Goal: Task Accomplishment & Management: Use online tool/utility

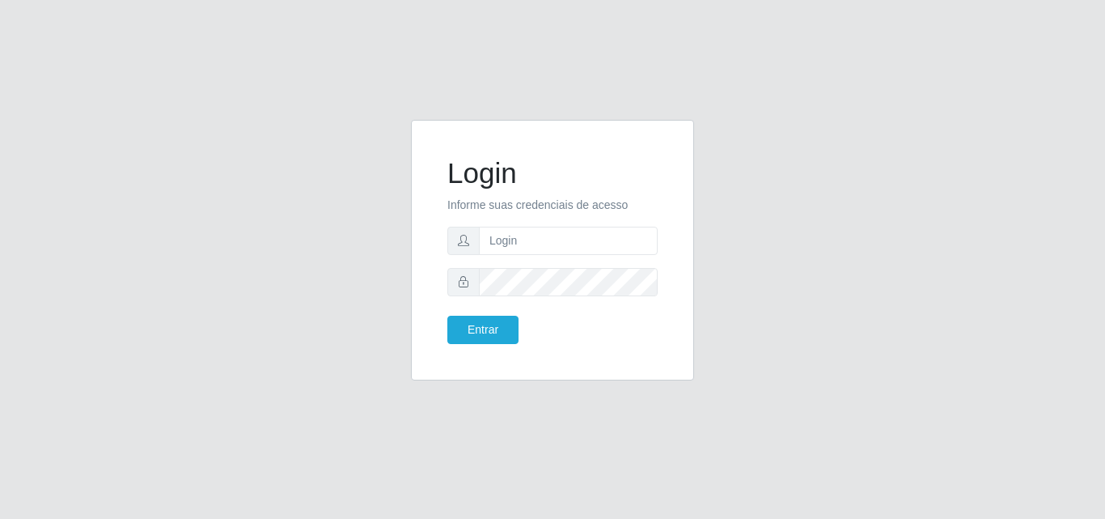
drag, startPoint x: 611, startPoint y: 220, endPoint x: 601, endPoint y: 248, distance: 29.2
click at [610, 220] on form "Login Informe suas credenciais de acesso Entrar" at bounding box center [552, 250] width 210 height 188
click at [599, 247] on input "text" at bounding box center [568, 241] width 179 height 28
type input "[EMAIL_ADDRESS][DOMAIN_NAME]"
click at [506, 320] on button "Entrar" at bounding box center [482, 330] width 71 height 28
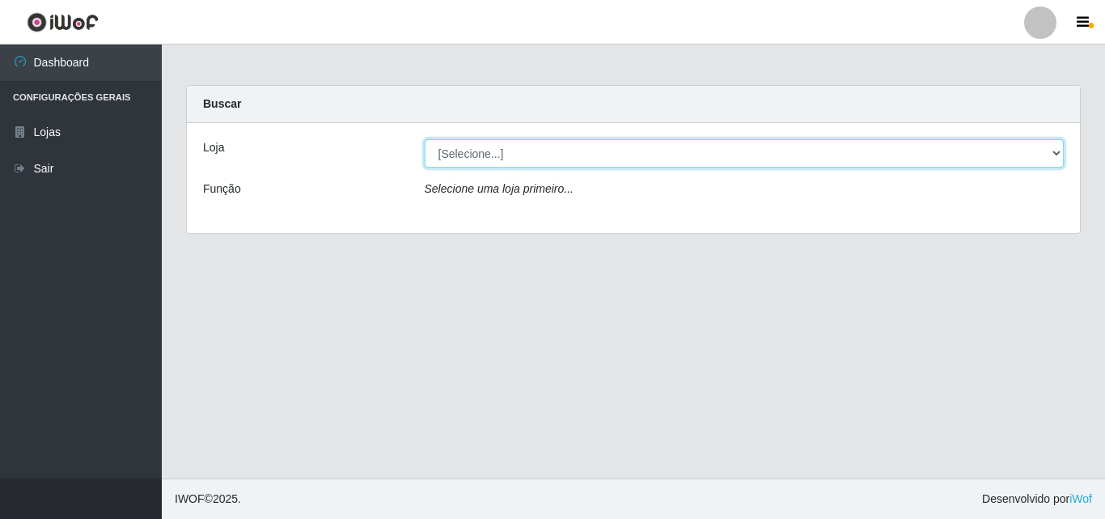
drag, startPoint x: 1060, startPoint y: 154, endPoint x: 1049, endPoint y: 156, distance: 10.8
click at [1060, 154] on select "[Selecione...] Corte Fácil - Unidade Emaús" at bounding box center [745, 153] width 640 height 28
select select "201"
click at [425, 139] on select "[Selecione...] Corte Fácil - Unidade Emaús" at bounding box center [745, 153] width 640 height 28
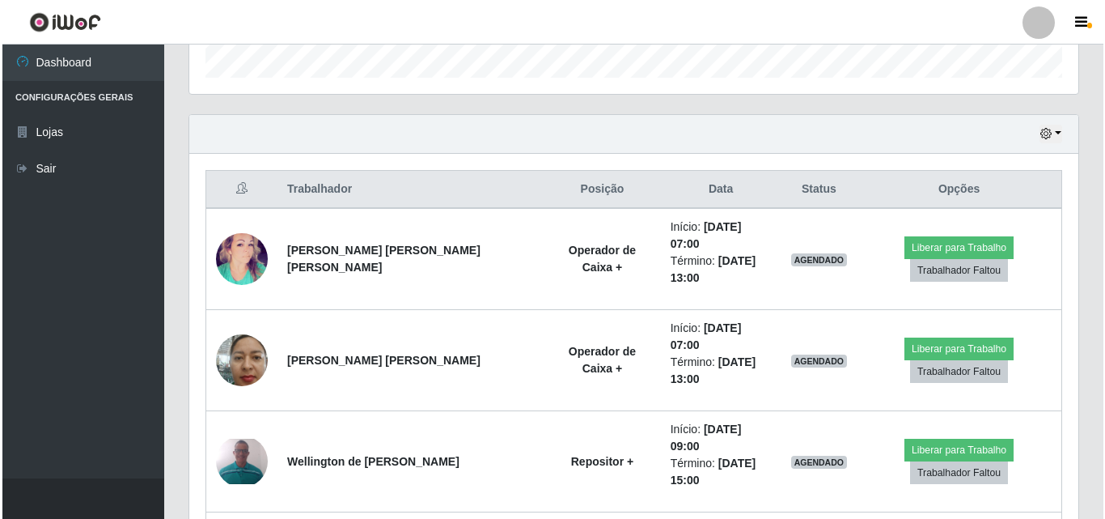
scroll to position [604, 0]
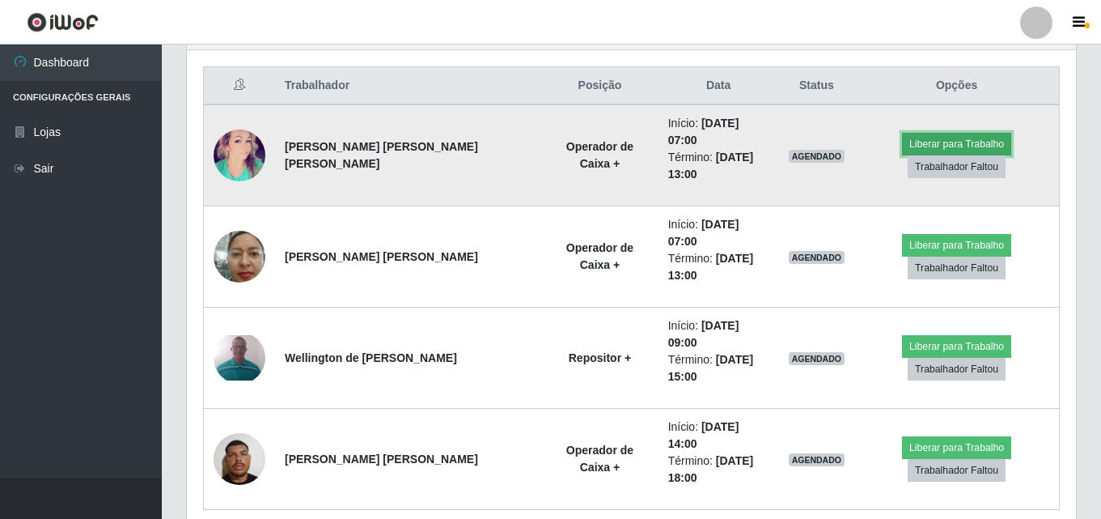
click at [927, 133] on button "Liberar para Trabalho" at bounding box center [956, 144] width 109 height 23
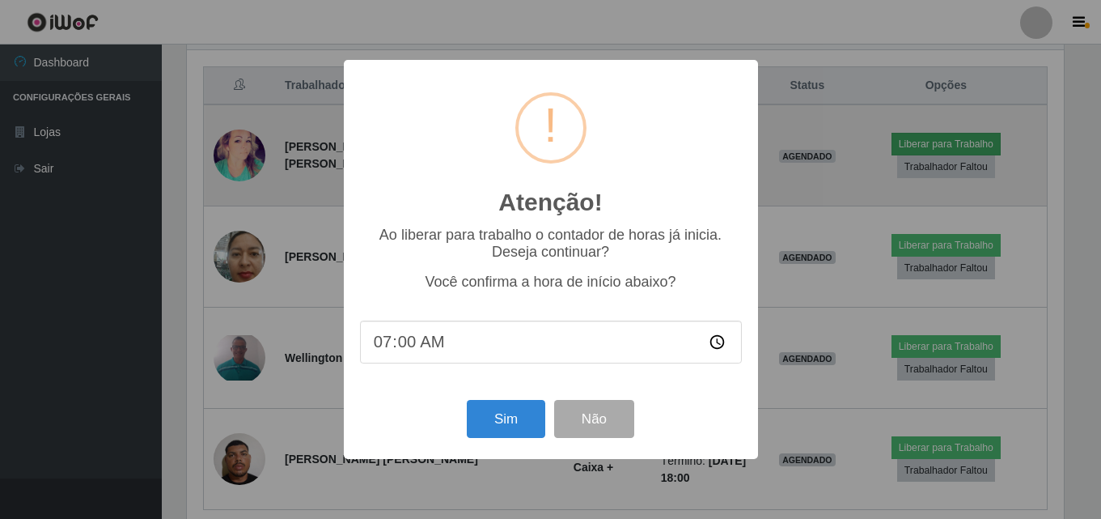
scroll to position [336, 881]
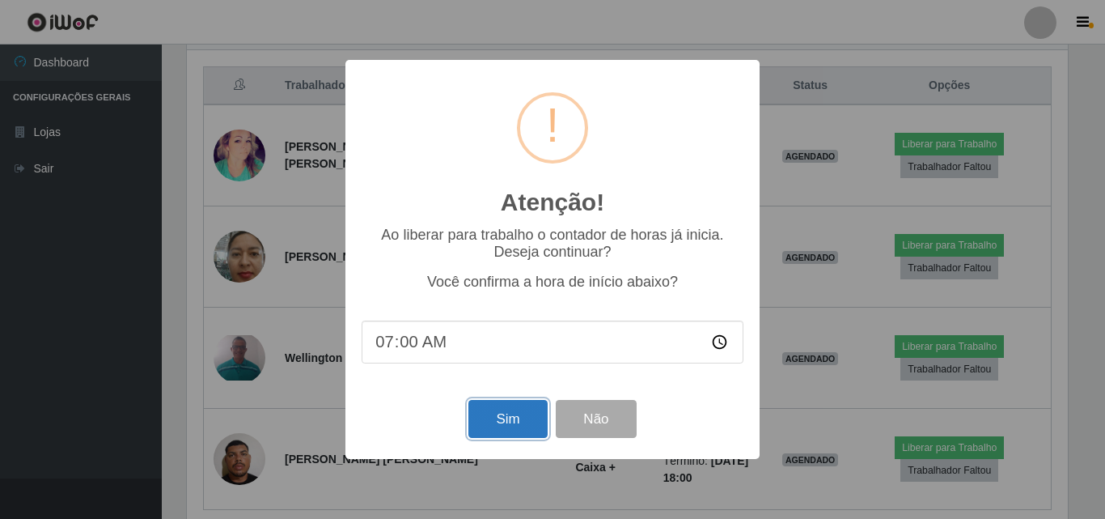
click at [509, 422] on button "Sim" at bounding box center [507, 419] width 78 height 38
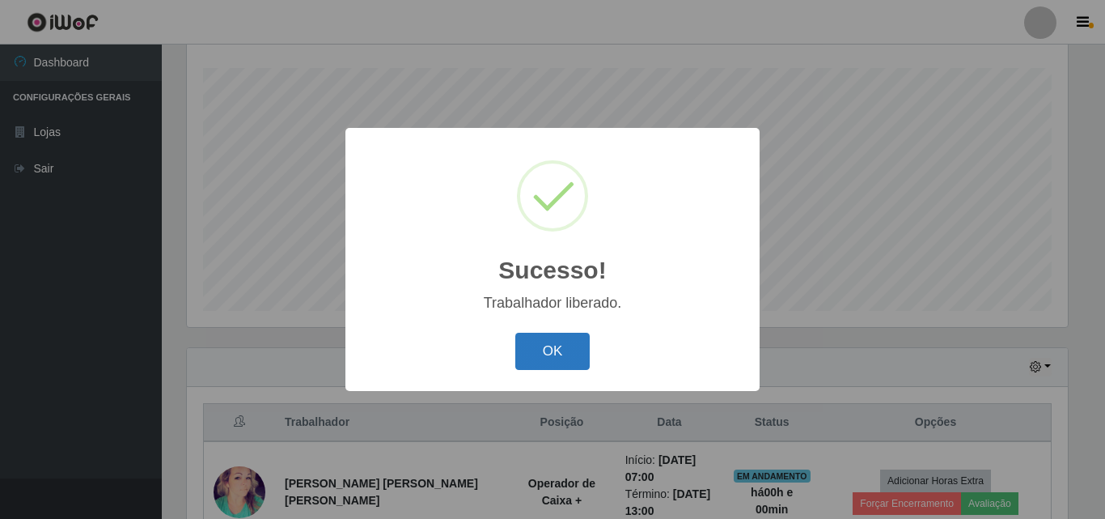
click at [583, 345] on button "OK" at bounding box center [552, 352] width 75 height 38
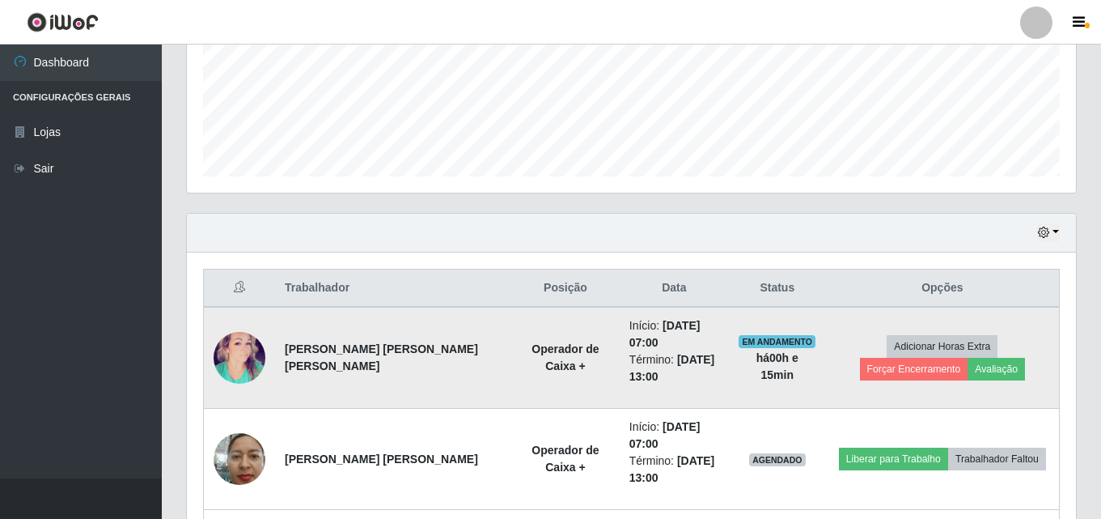
scroll to position [430, 0]
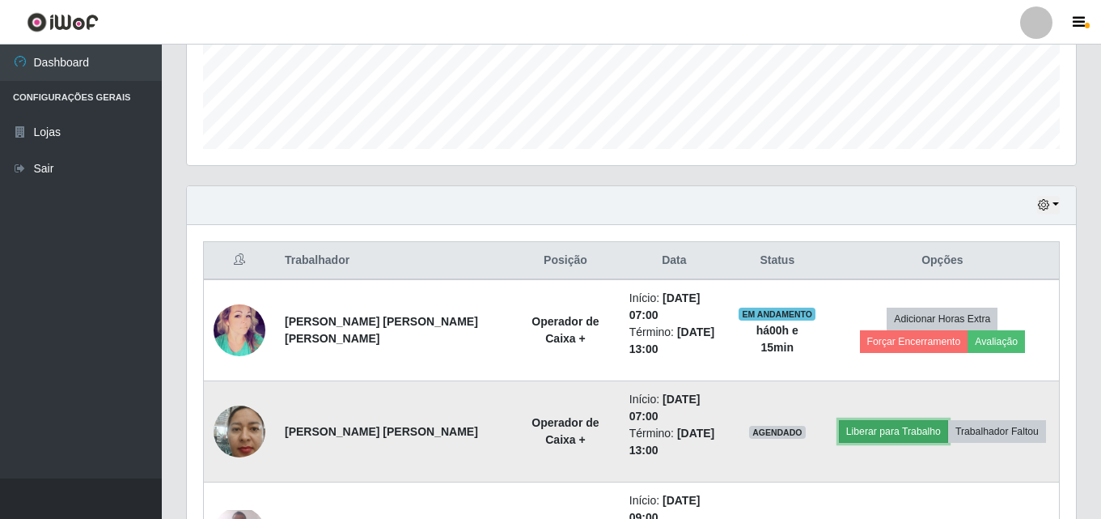
click at [849, 436] on button "Liberar para Trabalho" at bounding box center [893, 431] width 109 height 23
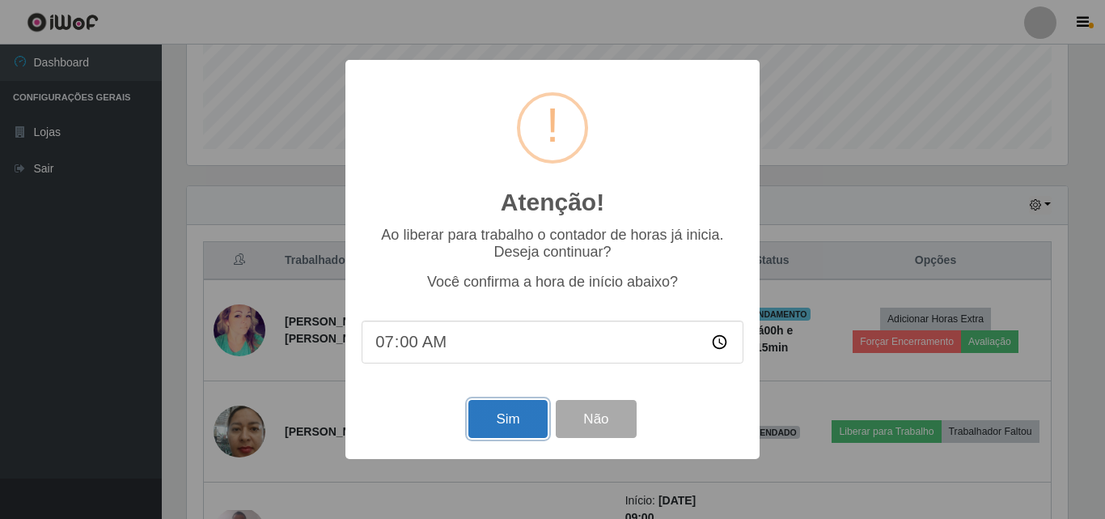
click at [524, 414] on button "Sim" at bounding box center [507, 419] width 78 height 38
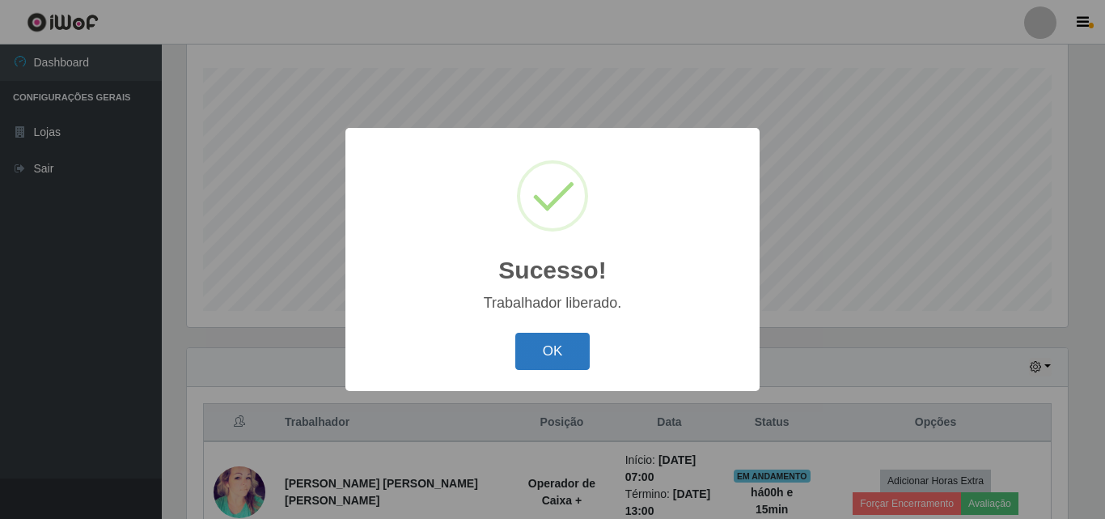
click at [549, 345] on button "OK" at bounding box center [552, 352] width 75 height 38
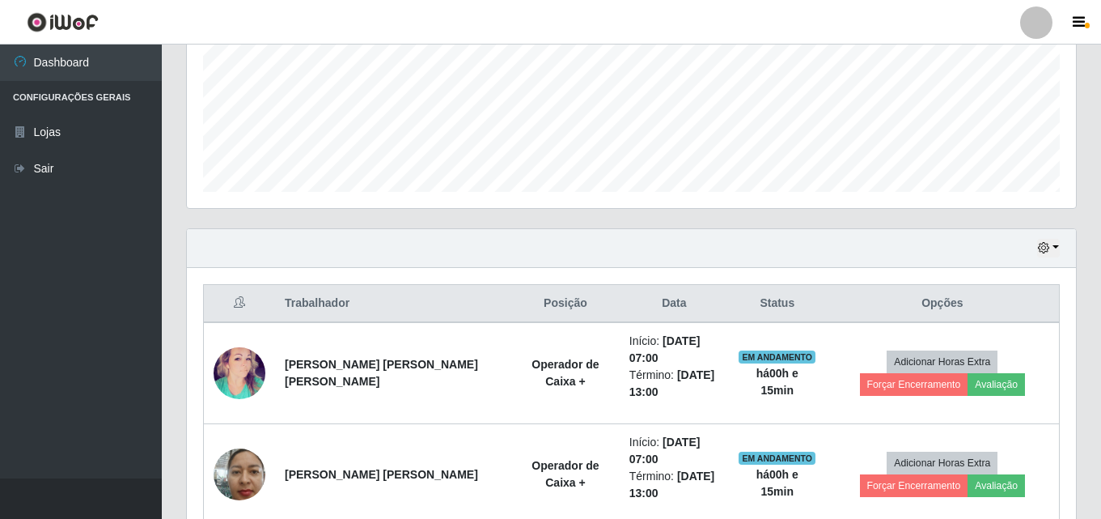
scroll to position [430, 0]
